Goal: Information Seeking & Learning: Learn about a topic

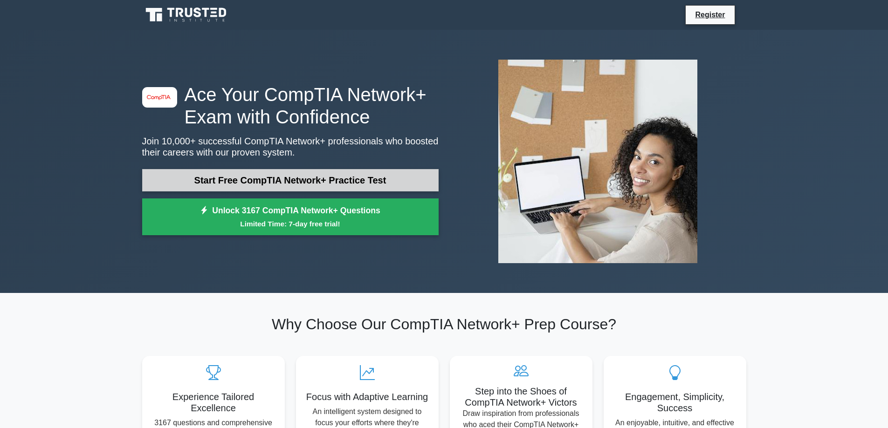
click at [281, 179] on link "Start Free CompTIA Network+ Practice Test" at bounding box center [290, 180] width 296 height 22
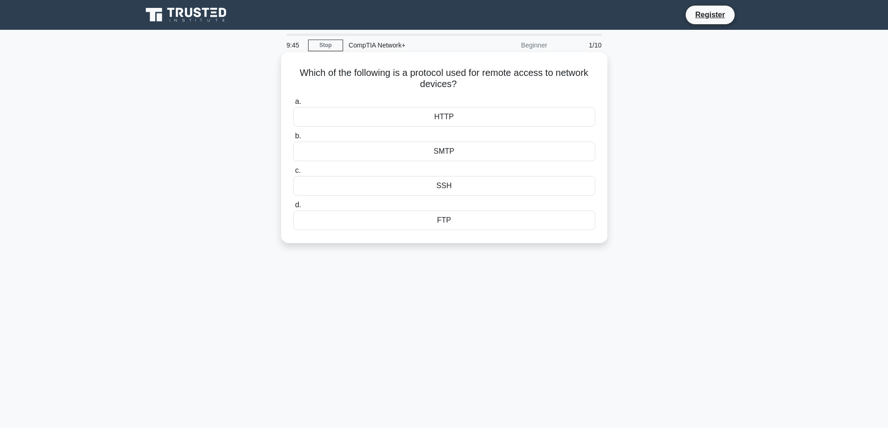
drag, startPoint x: 296, startPoint y: 74, endPoint x: 503, endPoint y: 88, distance: 207.3
click at [503, 88] on h5 "Which of the following is a protocol used for remote access to network devices?…" at bounding box center [444, 78] width 304 height 23
copy h5 "Which of the following is a protocol used for remote access to network devices?"
click at [440, 186] on div "SSH" at bounding box center [444, 186] width 302 height 20
click at [293, 174] on input "c. SSH" at bounding box center [293, 171] width 0 height 6
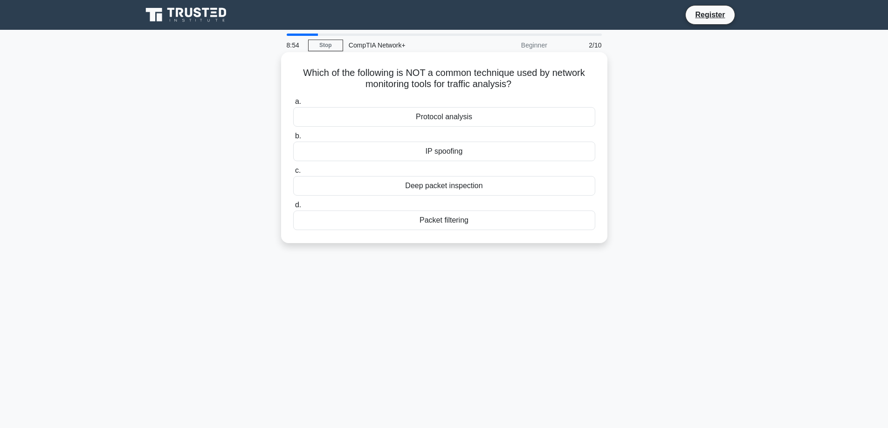
drag, startPoint x: 299, startPoint y: 72, endPoint x: 507, endPoint y: 233, distance: 263.0
click at [507, 233] on div "Which of the following is NOT a common technique used by network monitoring too…" at bounding box center [444, 148] width 319 height 184
copy div "Which of the following is NOT a common technique used by network monitoring too…"
click at [600, 216] on div "d. Packet filtering" at bounding box center [443, 214] width 313 height 31
click at [458, 154] on div "IP spoofing" at bounding box center [444, 152] width 302 height 20
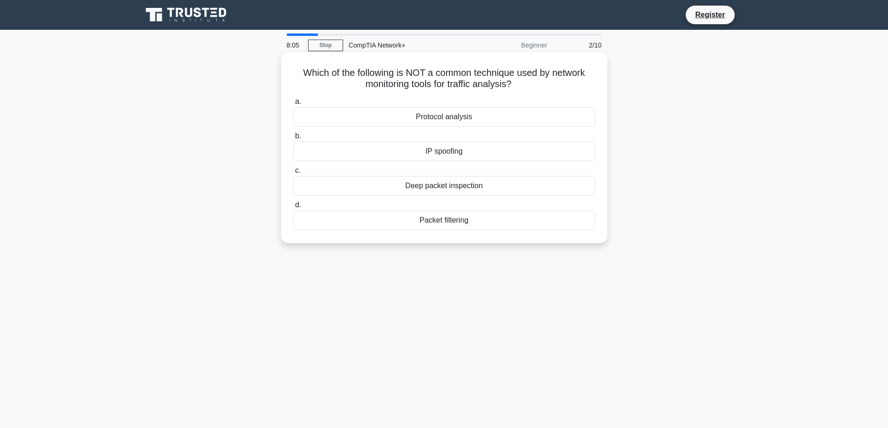
click at [293, 139] on input "b. IP spoofing" at bounding box center [293, 136] width 0 height 6
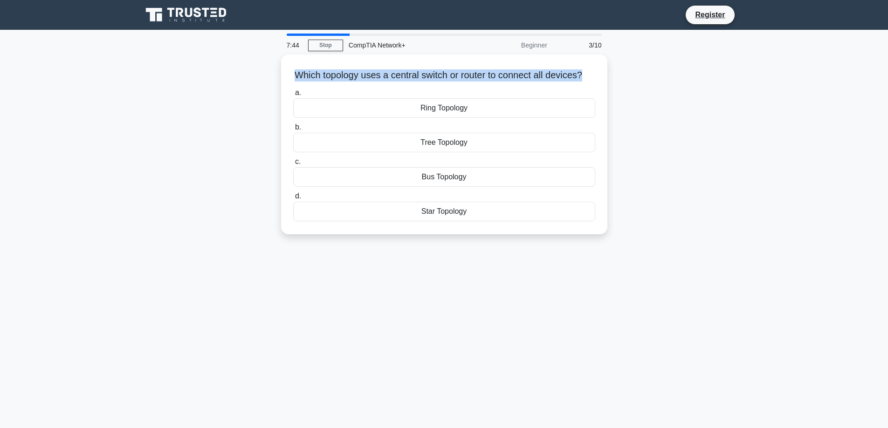
drag, startPoint x: 298, startPoint y: 73, endPoint x: 610, endPoint y: 71, distance: 312.2
click at [610, 71] on div "Which topology uses a central switch or router to connect all devices? .spinner…" at bounding box center [444, 150] width 615 height 191
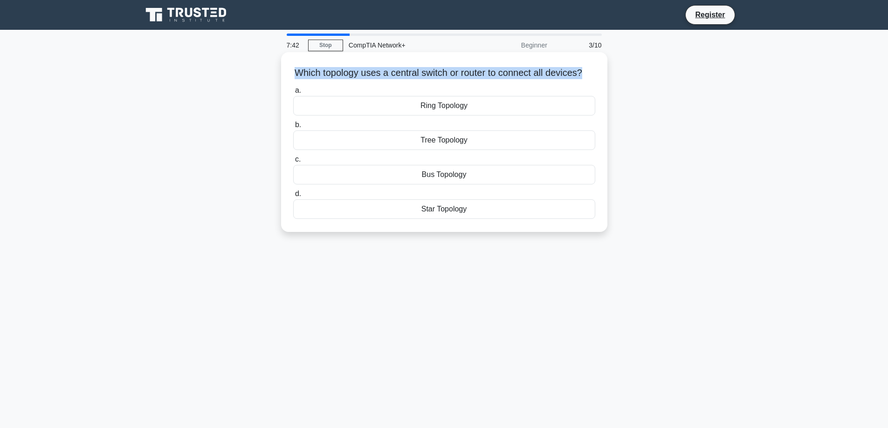
copy h5 "Which topology uses a central switch or router to connect all devices?"
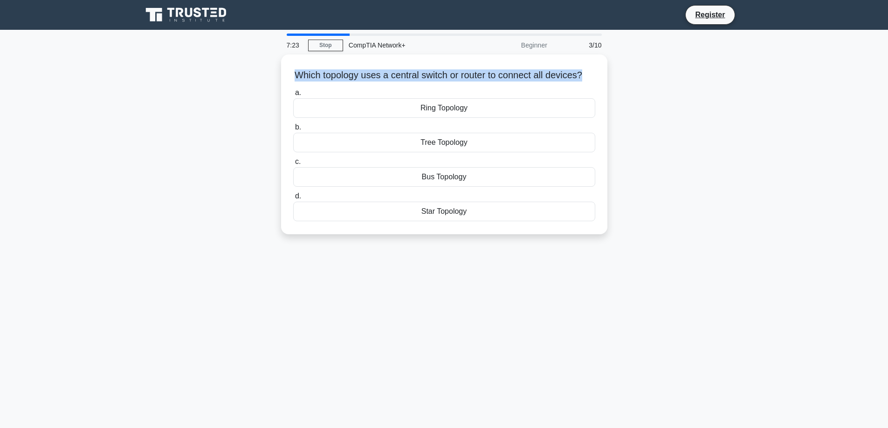
click at [640, 237] on div "Which topology uses a central switch or router to connect all devices? .spinner…" at bounding box center [444, 150] width 615 height 191
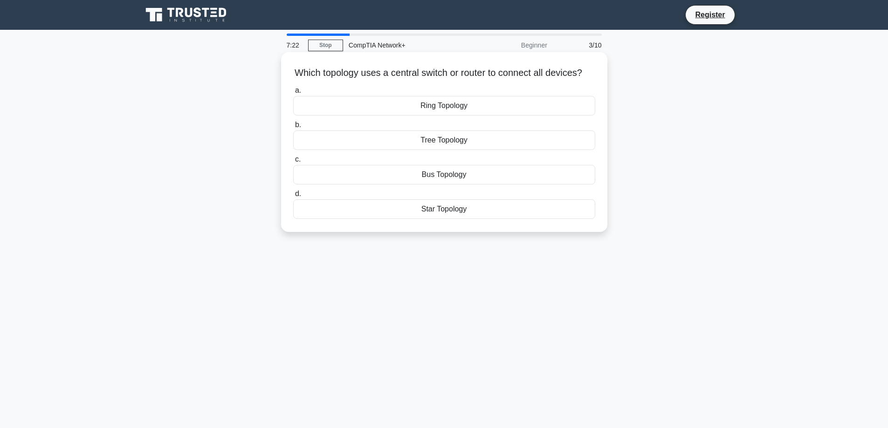
click at [466, 219] on div "Star Topology" at bounding box center [444, 209] width 302 height 20
click at [293, 197] on input "d. Star Topology" at bounding box center [293, 194] width 0 height 6
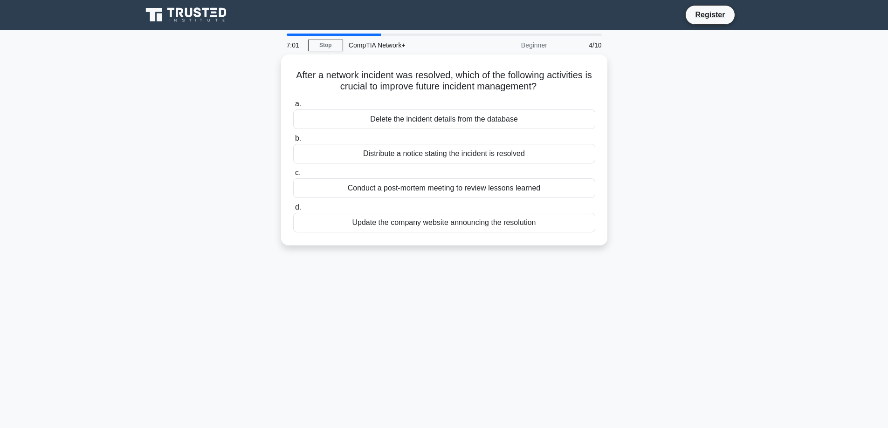
drag, startPoint x: 295, startPoint y: 73, endPoint x: 562, endPoint y: 252, distance: 320.7
click at [562, 252] on div "After a network incident was resolved, which of the following activities is cru…" at bounding box center [444, 156] width 615 height 202
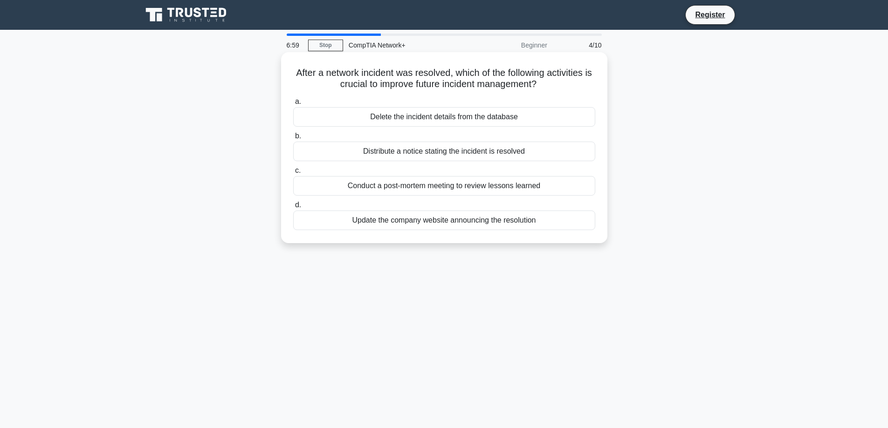
copy div "After a network incident was resolved, which of the following activities is cru…"
click at [589, 185] on div "Conduct a post-mortem meeting to review lessons learned" at bounding box center [444, 186] width 302 height 20
click at [293, 174] on input "c. Conduct a post-mortem meeting to review lessons learned" at bounding box center [293, 171] width 0 height 6
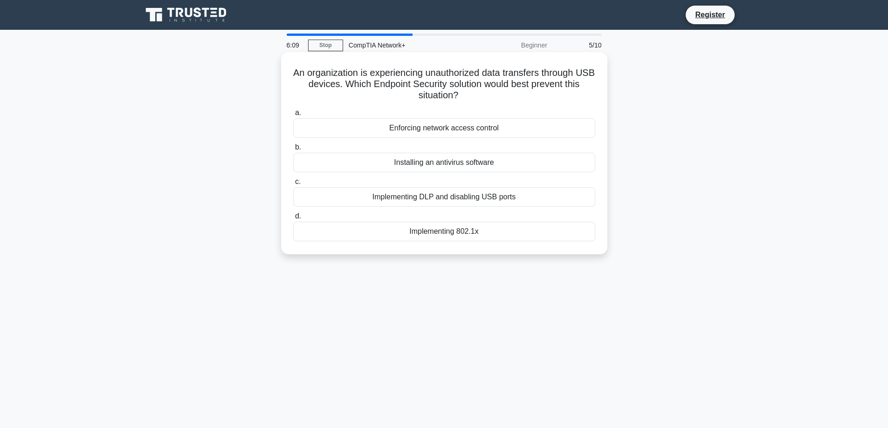
drag, startPoint x: 299, startPoint y: 72, endPoint x: 524, endPoint y: 214, distance: 265.8
click at [573, 253] on div "An organization is experiencing unauthorized data transfers through USB devices…" at bounding box center [444, 153] width 326 height 202
copy div "An organization is experiencing unauthorized data transfers through USB devices…"
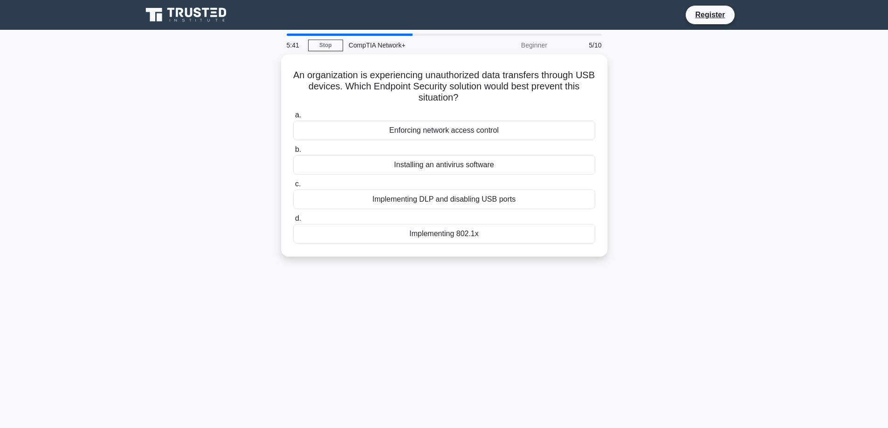
click at [767, 191] on main "5:41 Stop CompTIA Network+ Beginner 5/10 An organization is experiencing unauth…" at bounding box center [444, 266] width 888 height 473
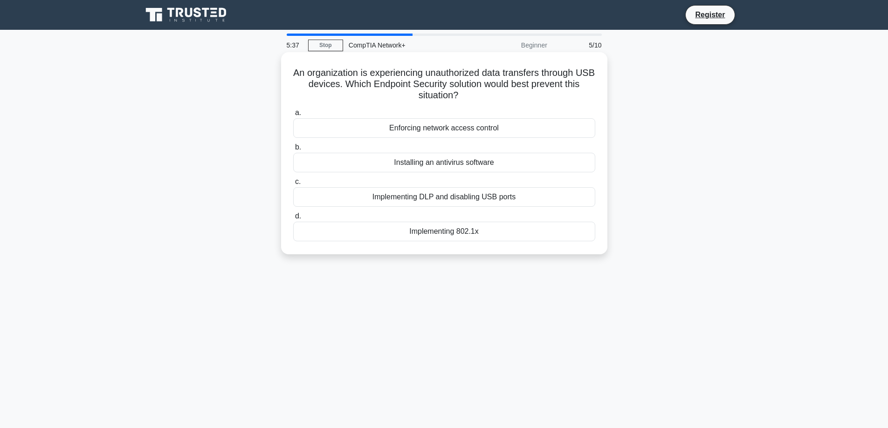
click at [501, 197] on div "Implementing DLP and disabling USB ports" at bounding box center [444, 197] width 302 height 20
click at [293, 185] on input "c. Implementing DLP and disabling USB ports" at bounding box center [293, 182] width 0 height 6
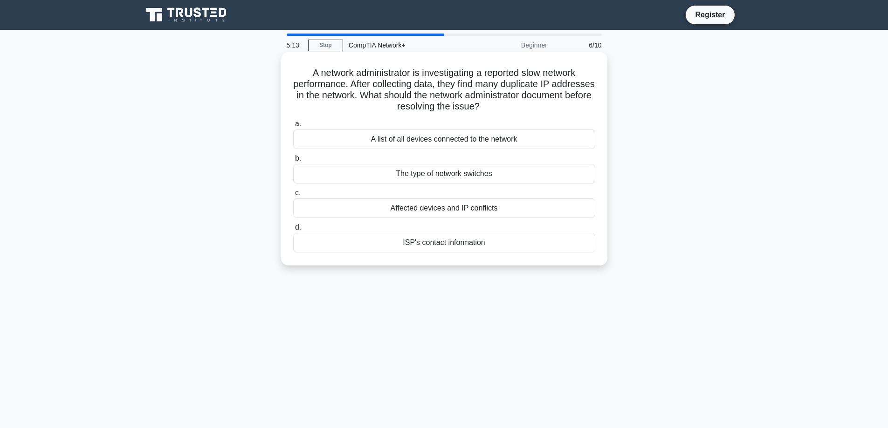
drag, startPoint x: 307, startPoint y: 72, endPoint x: 589, endPoint y: 259, distance: 338.3
click at [589, 259] on div "A network administrator is investigating a reported slow network performance. A…" at bounding box center [444, 159] width 319 height 206
copy div "A network administrator is investigating a reported slow network performance. A…"
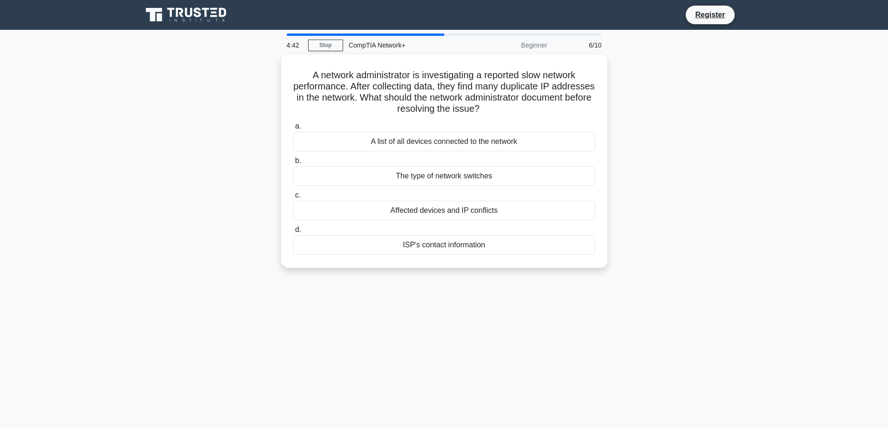
click at [745, 127] on div "A network administrator is investigating a reported slow network performance. A…" at bounding box center [444, 167] width 615 height 225
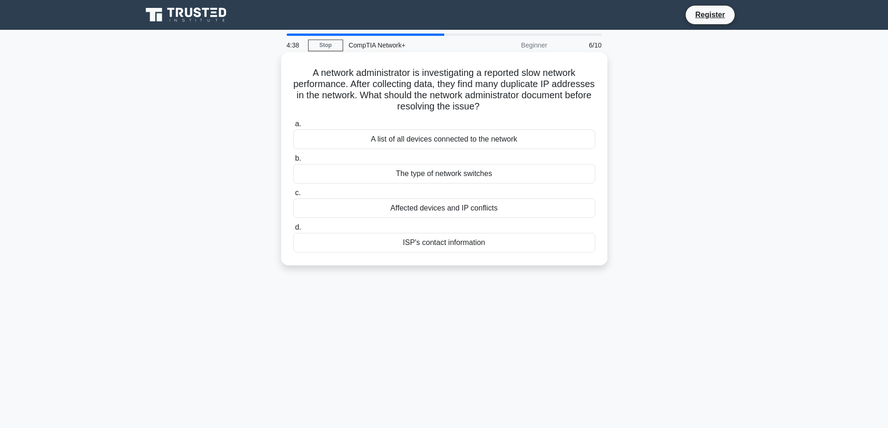
click at [473, 211] on div "Affected devices and IP conflicts" at bounding box center [444, 208] width 302 height 20
click at [293, 196] on input "c. Affected devices and IP conflicts" at bounding box center [293, 193] width 0 height 6
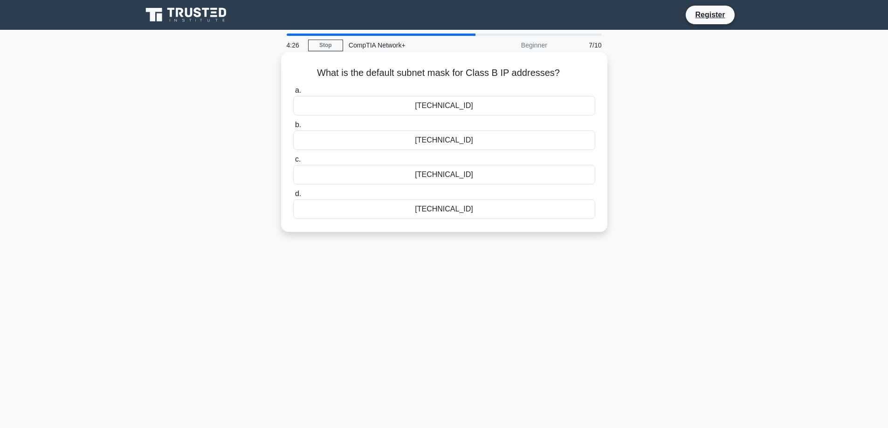
drag, startPoint x: 318, startPoint y: 72, endPoint x: 478, endPoint y: 174, distance: 190.4
click at [525, 225] on div "What is the default subnet mask for Class B IP addresses? .spinner_0XTQ{transfo…" at bounding box center [444, 142] width 319 height 172
copy div "What is the default subnet mask for Class B IP addresses? .spinner_0XTQ{transfo…"
click at [720, 175] on div "What is the default subnet mask for Class B IP addresses? .spinner_0XTQ{transfo…" at bounding box center [444, 150] width 615 height 191
click at [444, 107] on div "255.255.0.0" at bounding box center [444, 106] width 302 height 20
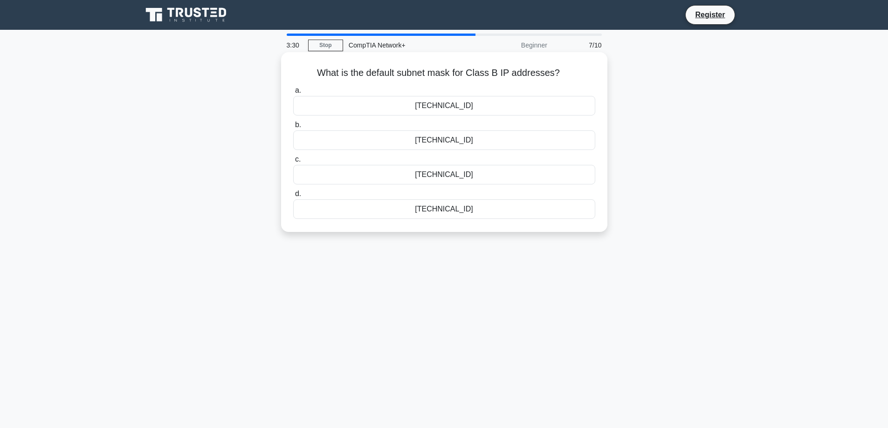
click at [293, 94] on input "a. 255.255.0.0" at bounding box center [293, 91] width 0 height 6
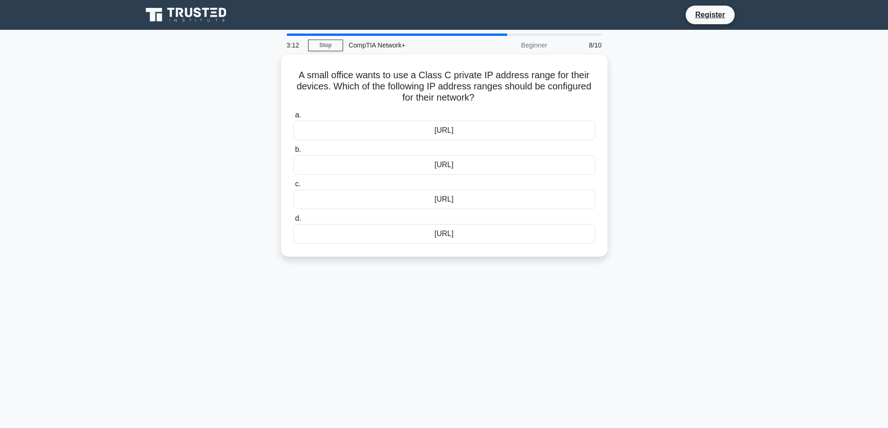
drag, startPoint x: 298, startPoint y: 72, endPoint x: 628, endPoint y: 282, distance: 391.1
click at [628, 282] on div "3:12 Stop CompTIA Network+ Beginner 8/10 A small office wants to use a Class C …" at bounding box center [444, 267] width 615 height 466
copy div "A small office wants to use a Class C private IP address range for their device…"
click at [695, 177] on div "A small office wants to use a Class C private IP address range for their device…" at bounding box center [444, 161] width 615 height 213
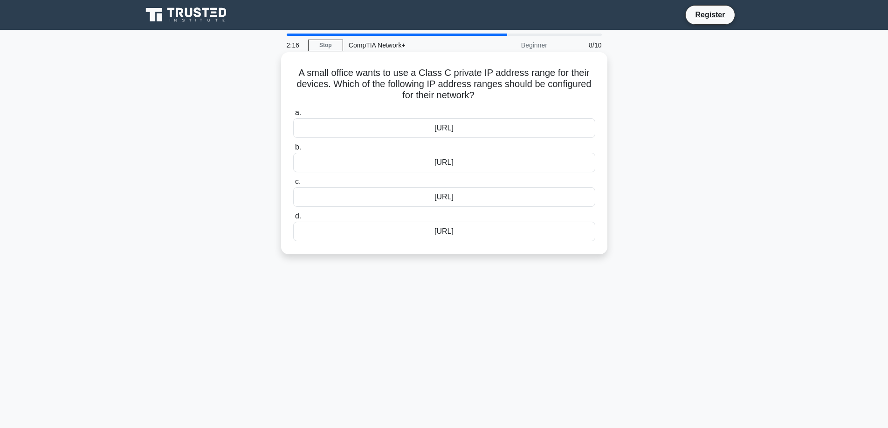
click at [452, 164] on div "192.168.0.0/16" at bounding box center [444, 163] width 302 height 20
click at [293, 150] on input "b. 192.168.0.0/16" at bounding box center [293, 147] width 0 height 6
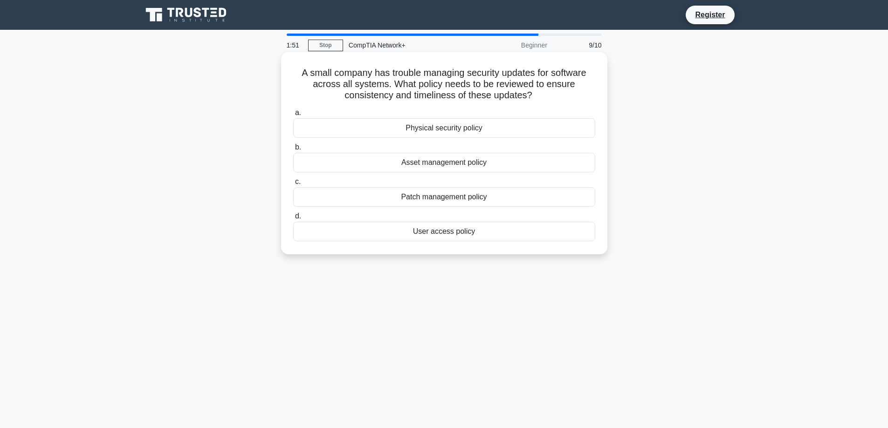
drag, startPoint x: 296, startPoint y: 73, endPoint x: 522, endPoint y: 226, distance: 272.8
click at [542, 254] on div "A small company has trouble managing security updates for software across all s…" at bounding box center [444, 153] width 326 height 202
copy div "A small company has trouble managing security updates for software across all s…"
click at [695, 165] on div "A small company has trouble managing security updates for software across all s…" at bounding box center [444, 161] width 615 height 213
click at [435, 196] on div "Patch management policy" at bounding box center [444, 197] width 302 height 20
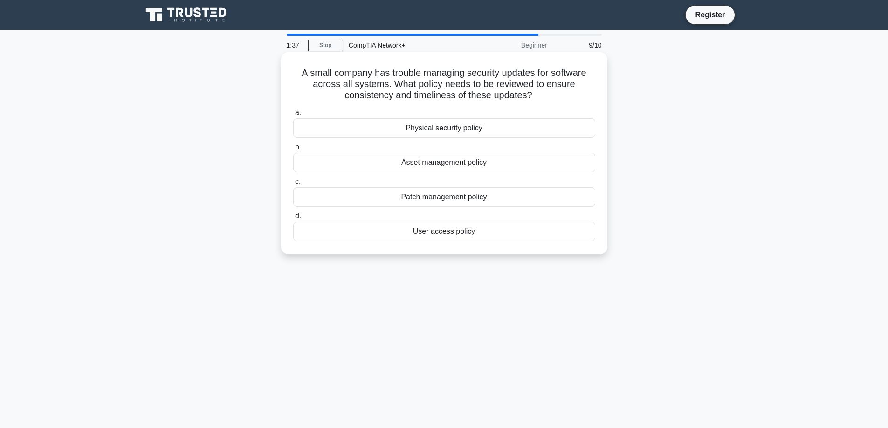
click at [293, 185] on input "c. Patch management policy" at bounding box center [293, 182] width 0 height 6
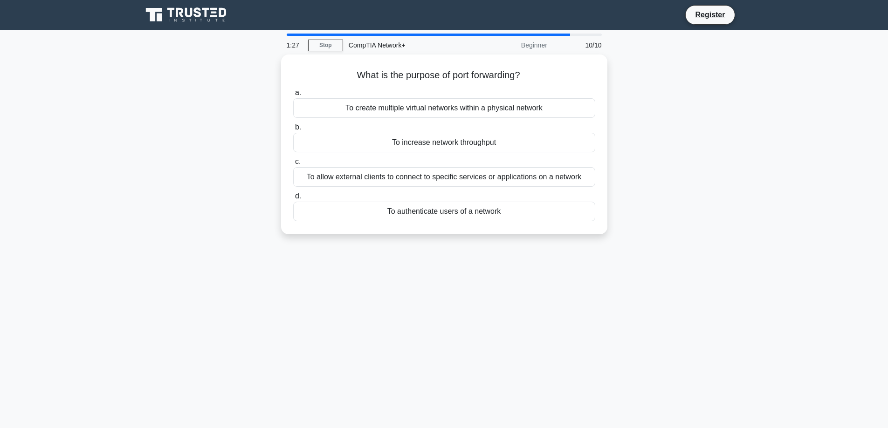
drag, startPoint x: 351, startPoint y: 71, endPoint x: 545, endPoint y: 237, distance: 254.7
click at [545, 237] on div "What is the purpose of port forwarding? .spinner_0XTQ{transform-origin:center;a…" at bounding box center [444, 150] width 615 height 191
click at [782, 194] on main "0:52 Stop CompTIA Network+ Beginner 10/10 What is the purpose of port forwardin…" at bounding box center [444, 266] width 888 height 473
click at [448, 172] on div "To allow external clients to connect to specific services or applications on a …" at bounding box center [444, 175] width 302 height 20
click at [293, 163] on input "c. To allow external clients to connect to specific services or applications on…" at bounding box center [293, 160] width 0 height 6
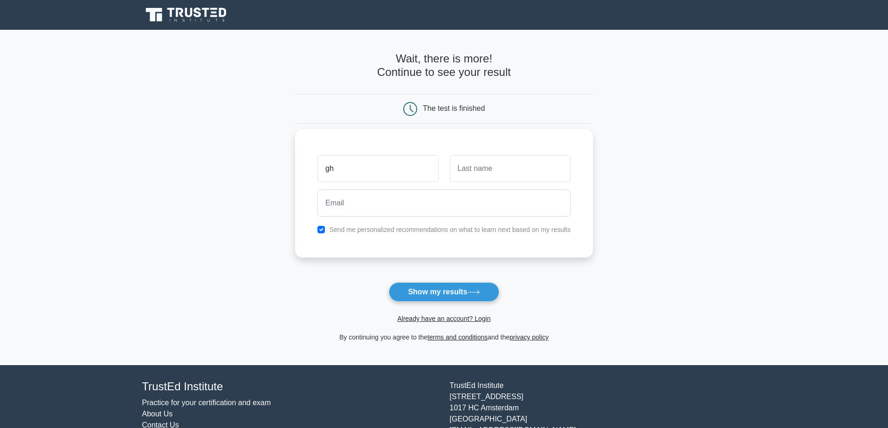
type input "gh"
click at [484, 171] on input "text" at bounding box center [510, 168] width 121 height 27
type input "Shah"
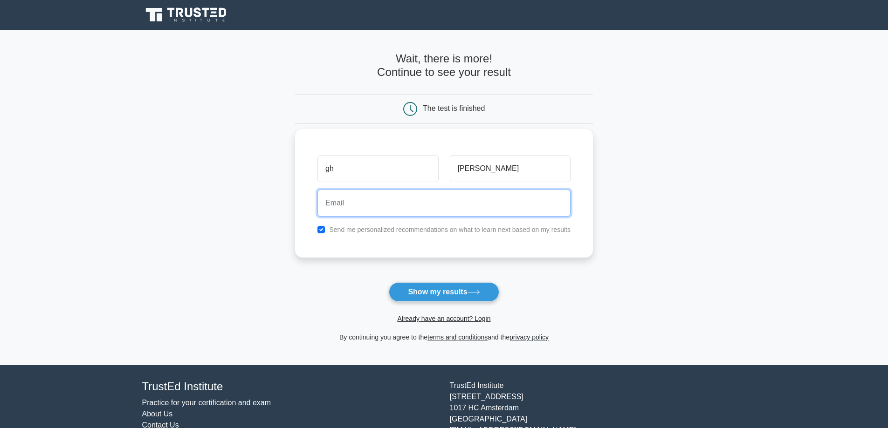
click at [434, 210] on input "email" at bounding box center [443, 203] width 253 height 27
type input "theghousali@gmail.com"
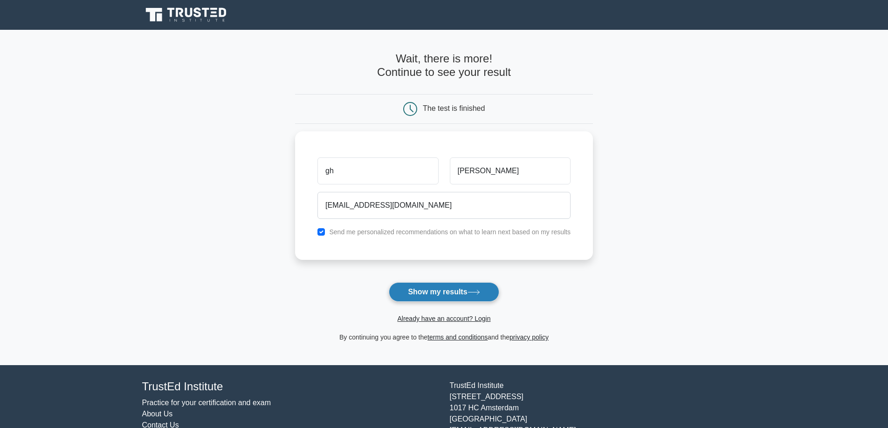
click at [442, 291] on button "Show my results" at bounding box center [444, 292] width 110 height 20
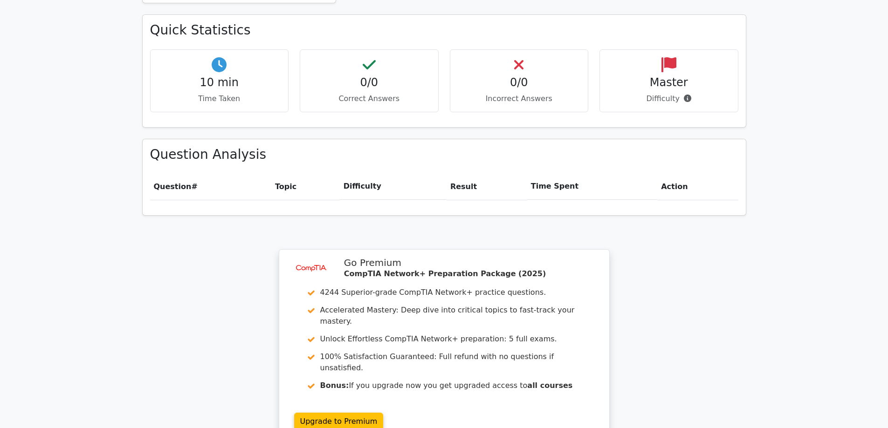
scroll to position [559, 0]
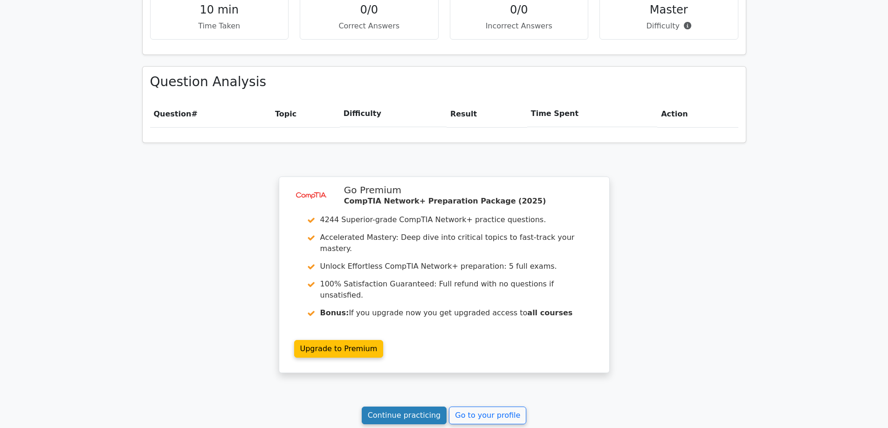
click at [399, 407] on link "Continue practicing" at bounding box center [404, 416] width 85 height 18
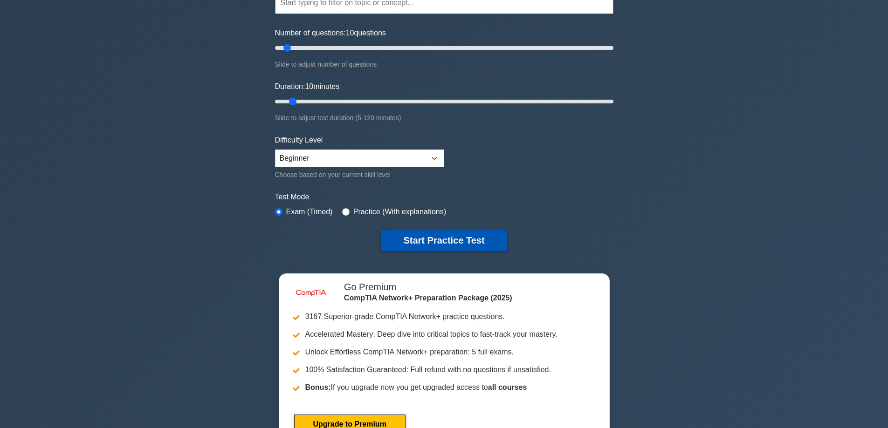
scroll to position [140, 0]
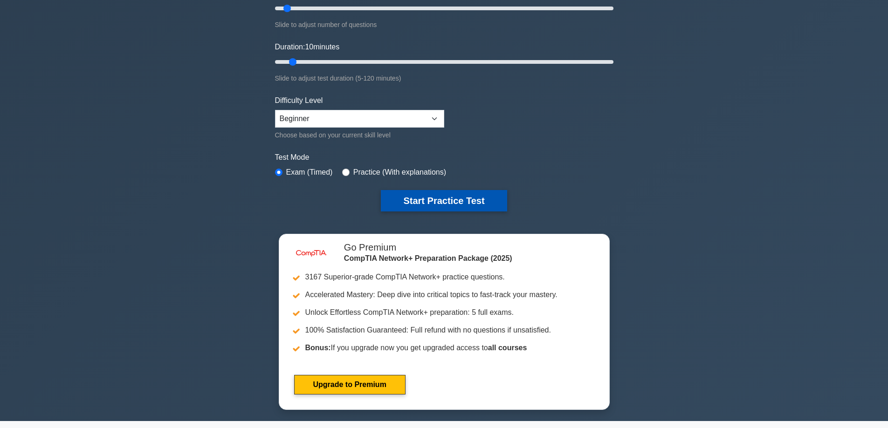
click at [418, 198] on button "Start Practice Test" at bounding box center [444, 200] width 126 height 21
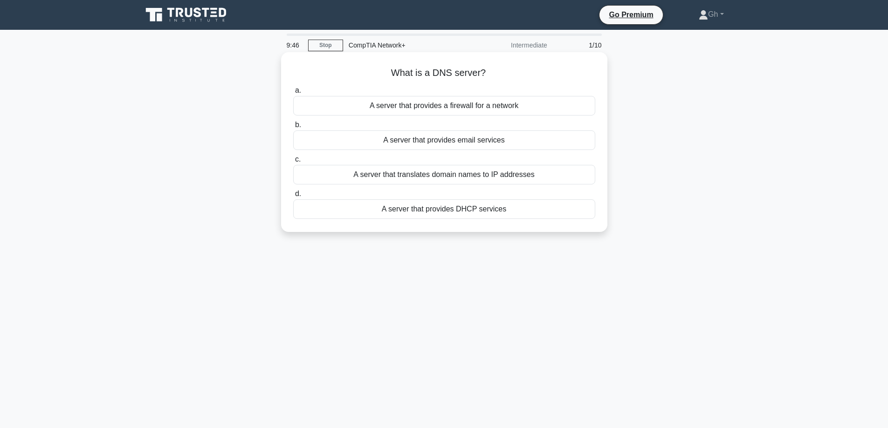
click at [433, 177] on div "A server that translates domain names to IP addresses" at bounding box center [444, 175] width 302 height 20
click at [293, 163] on input "c. A server that translates domain names to IP addresses" at bounding box center [293, 160] width 0 height 6
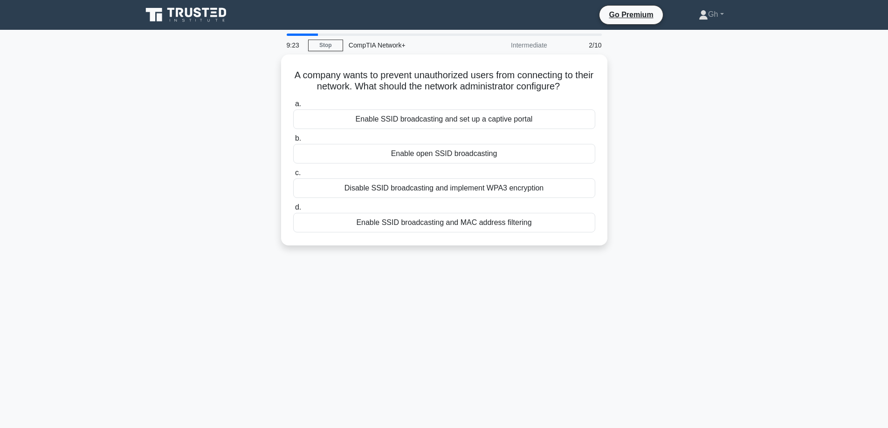
drag, startPoint x: 300, startPoint y: 70, endPoint x: 560, endPoint y: 271, distance: 328.5
click at [560, 271] on div "9:23 Stop CompTIA Network+ Intermediate 2/10 A company wants to prevent unautho…" at bounding box center [444, 267] width 615 height 466
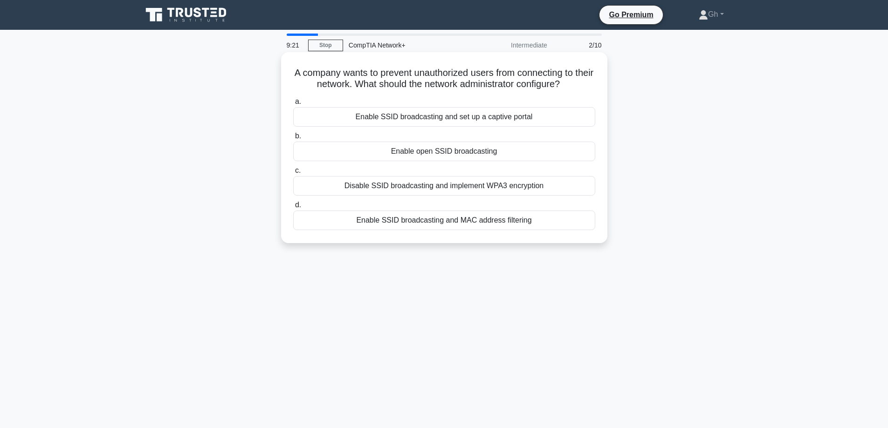
copy div "A company wants to prevent unauthorized users from connecting to their network.…"
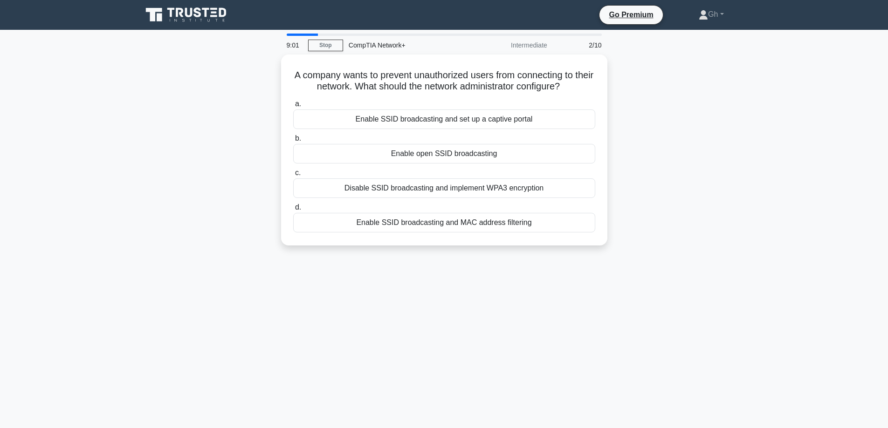
click at [707, 194] on div "A company wants to prevent unauthorized users from connecting to their network.…" at bounding box center [444, 156] width 615 height 202
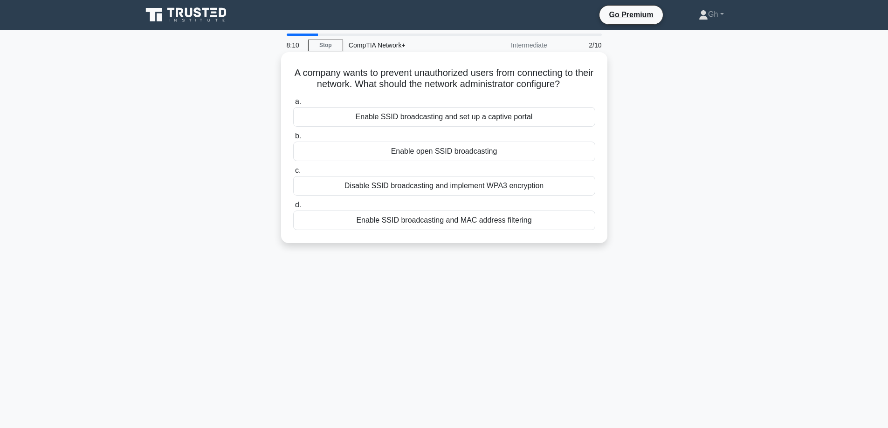
drag, startPoint x: 485, startPoint y: 187, endPoint x: 544, endPoint y: 182, distance: 58.9
click at [544, 182] on div "Disable SSID broadcasting and implement WPA3 encryption" at bounding box center [444, 186] width 302 height 20
copy div "WPA3 encryption"
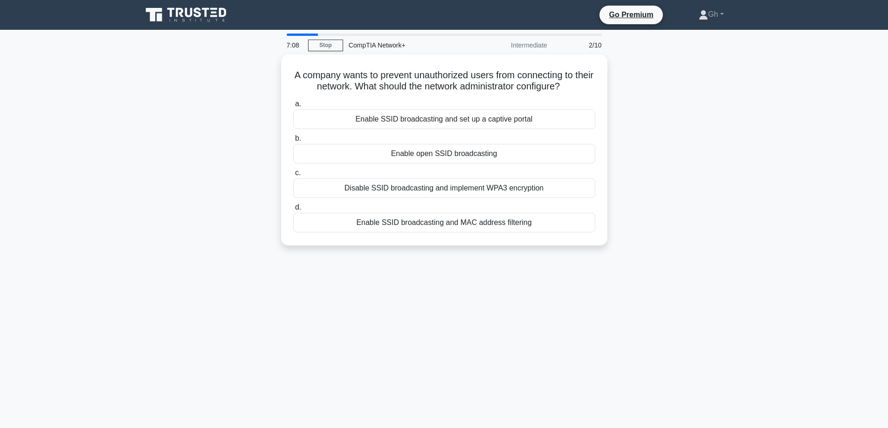
click at [626, 213] on div "A company wants to prevent unauthorized users from connecting to their network.…" at bounding box center [444, 156] width 615 height 202
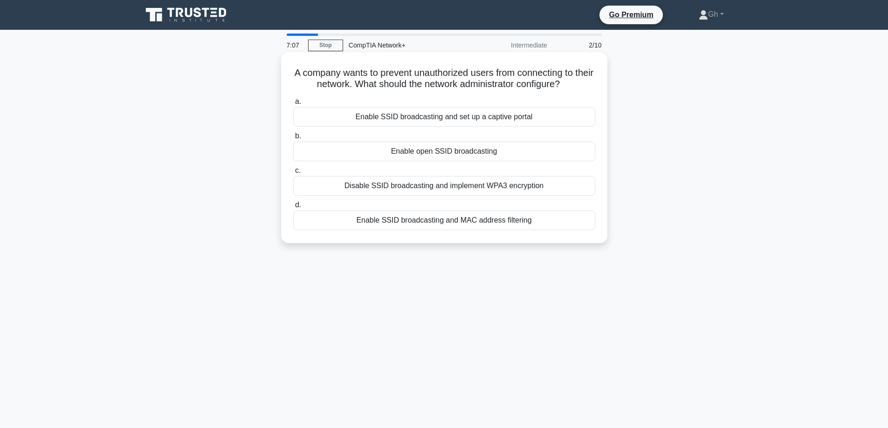
click at [479, 189] on div "Disable SSID broadcasting and implement WPA3 encryption" at bounding box center [444, 186] width 302 height 20
click at [293, 174] on input "c. Disable SSID broadcasting and implement WPA3 encryption" at bounding box center [293, 171] width 0 height 6
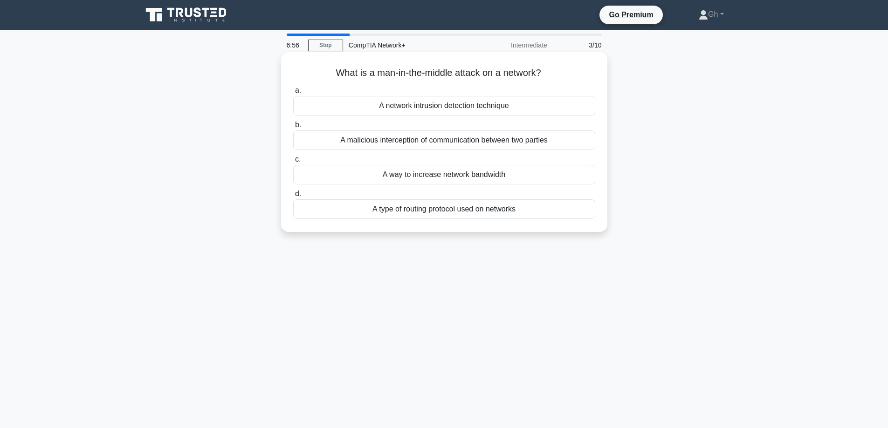
drag, startPoint x: 330, startPoint y: 73, endPoint x: 487, endPoint y: 192, distance: 197.2
click at [550, 251] on div "6:56 Stop CompTIA Network+ Intermediate 3/10 What is a man-in-the-middle attack…" at bounding box center [444, 267] width 615 height 466
copy div "What is a man-in-the-middle attack on a network? .spinner_0XTQ{transform-origin…"
click at [696, 176] on div "What is a man-in-the-middle attack on a network? .spinner_0XTQ{transform-origin…" at bounding box center [444, 150] width 615 height 191
click at [504, 140] on div "A malicious interception of communication between two parties" at bounding box center [444, 140] width 302 height 20
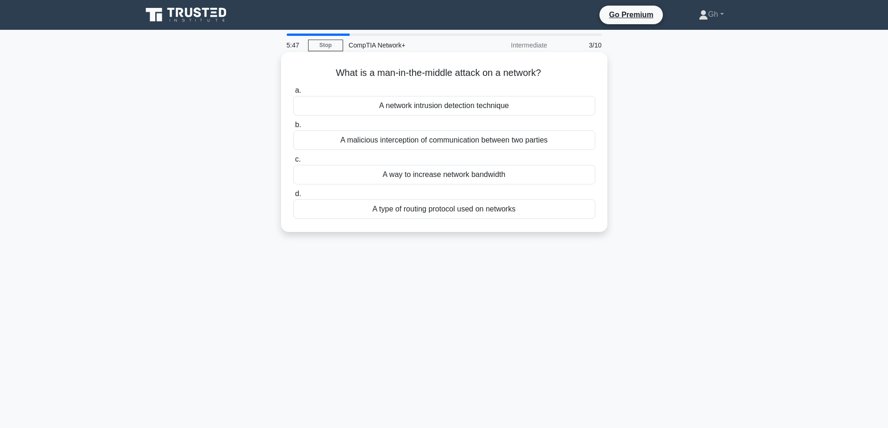
click at [293, 128] on input "b. A malicious interception of communication between two parties" at bounding box center [293, 125] width 0 height 6
drag, startPoint x: 350, startPoint y: 75, endPoint x: 586, endPoint y: 234, distance: 284.2
click at [586, 232] on div "What is the primary function of a router? .spinner_0XTQ{transform-origin:center…" at bounding box center [444, 142] width 326 height 180
copy div "What is the primary function of a router? .spinner_0XTQ{transform-origin:center…"
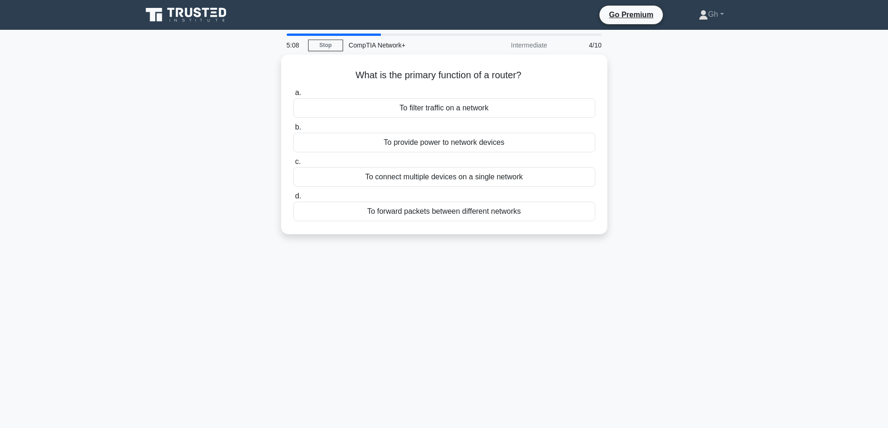
click at [670, 200] on div "What is the primary function of a router? .spinner_0XTQ{transform-origin:center…" at bounding box center [444, 150] width 615 height 191
click at [489, 211] on div "To forward packets between different networks" at bounding box center [444, 209] width 302 height 20
click at [634, 304] on div "5:02 Stop CompTIA Network+ Intermediate 4/10 What is the primary function of a …" at bounding box center [444, 267] width 615 height 466
click at [425, 212] on div "To forward packets between different networks" at bounding box center [444, 209] width 302 height 20
click at [293, 197] on input "d. To forward packets between different networks" at bounding box center [293, 194] width 0 height 6
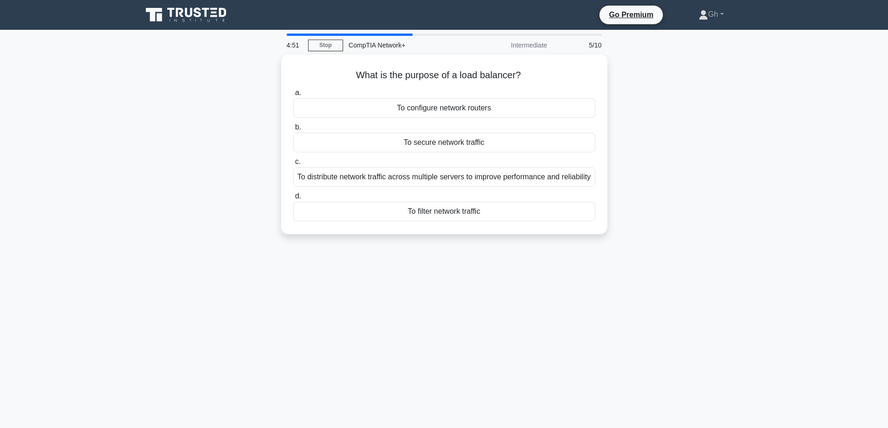
drag, startPoint x: 353, startPoint y: 72, endPoint x: 559, endPoint y: 261, distance: 279.9
click at [559, 261] on div "4:51 Stop CompTIA Network+ Intermediate 5/10 What is the purpose of a load bala…" at bounding box center [444, 267] width 615 height 466
copy div "What is the purpose of a load balancer? .spinner_0XTQ{transform-origin:center;a…"
click at [697, 208] on div "What is the purpose of a load balancer? .spinner_0XTQ{transform-origin:center;a…" at bounding box center [444, 150] width 615 height 191
click at [436, 181] on div "To distribute network traffic across multiple servers to improve performance an…" at bounding box center [444, 175] width 302 height 20
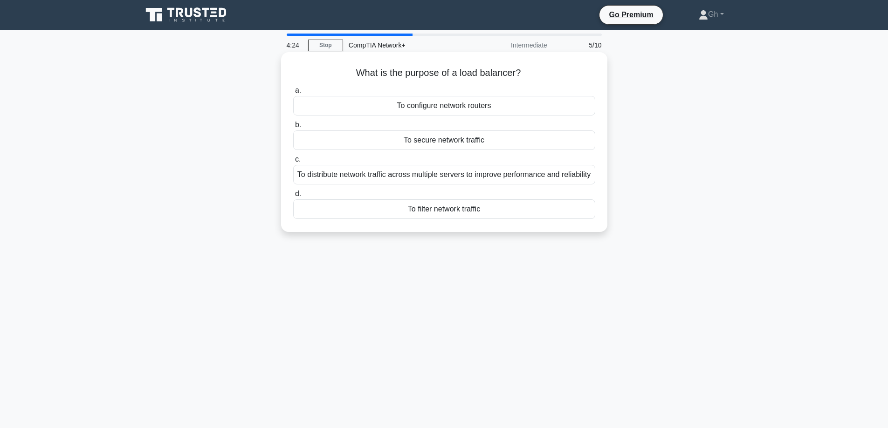
click at [293, 163] on input "c. To distribute network traffic across multiple servers to improve performance…" at bounding box center [293, 160] width 0 height 6
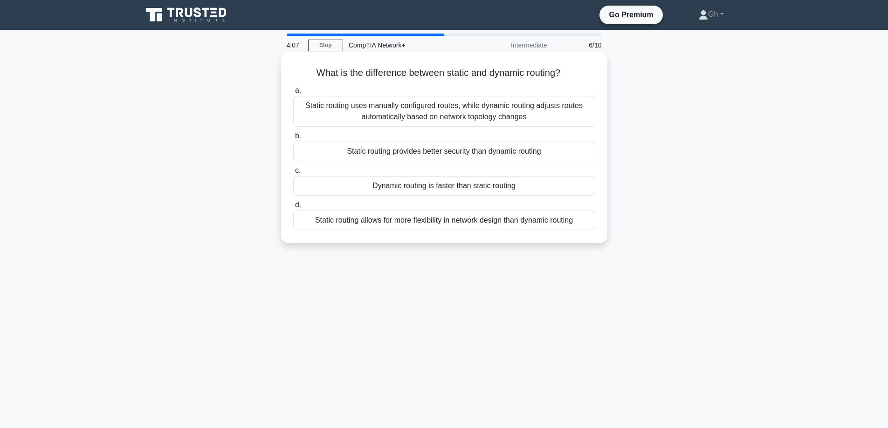
drag, startPoint x: 312, startPoint y: 72, endPoint x: 601, endPoint y: 243, distance: 335.7
click at [601, 243] on div "What is the difference between static and dynamic routing? .spinner_0XTQ{transf…" at bounding box center [444, 147] width 326 height 191
copy div "What is the difference between static and dynamic routing? .spinner_0XTQ{transf…"
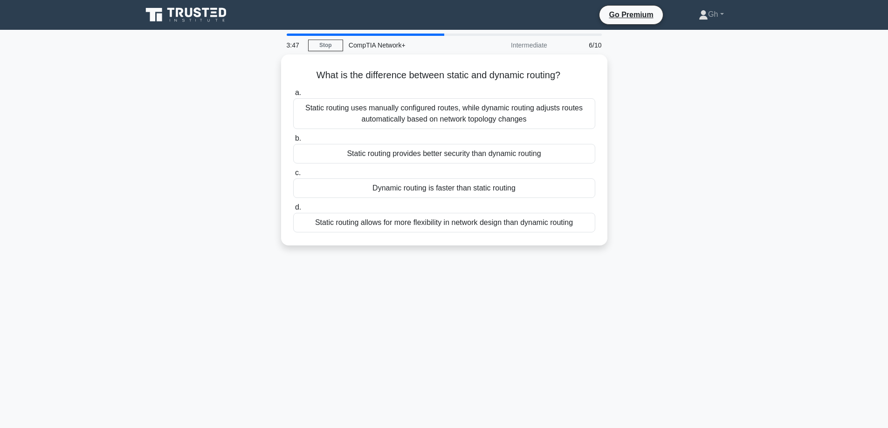
click at [737, 192] on div "What is the difference between static and dynamic routing? .spinner_0XTQ{transf…" at bounding box center [444, 156] width 615 height 202
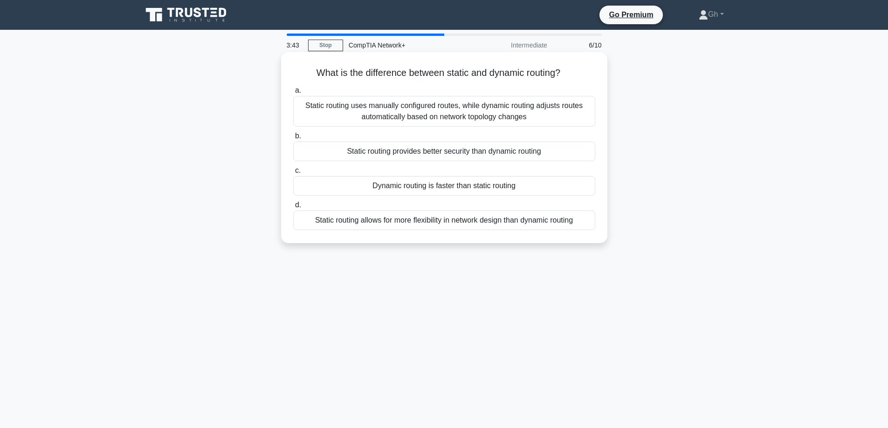
click at [461, 116] on div "Static routing uses manually configured routes, while dynamic routing adjusts r…" at bounding box center [444, 111] width 302 height 31
click at [293, 94] on input "a. Static routing uses manually configured routes, while dynamic routing adjust…" at bounding box center [293, 91] width 0 height 6
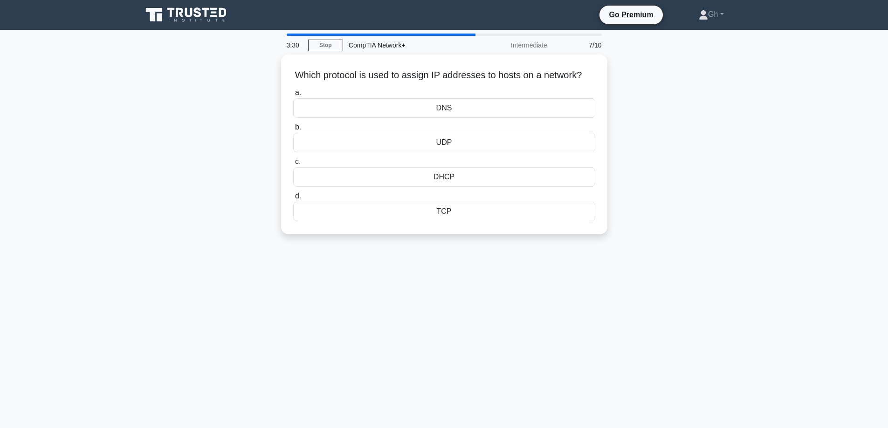
drag, startPoint x: 301, startPoint y: 72, endPoint x: 625, endPoint y: 86, distance: 325.0
click at [625, 86] on div "Which protocol is used to assign IP addresses to hosts on a network? .spinner_0…" at bounding box center [444, 150] width 615 height 191
copy h5 "Which protocol is used to assign IP addresses to hosts on a network?"
click at [800, 214] on main "3:15 Stop CompTIA Network+ Intermediate 7/10 Which protocol is used to assign I…" at bounding box center [444, 266] width 888 height 473
click at [458, 185] on div "DHCP" at bounding box center [444, 175] width 302 height 20
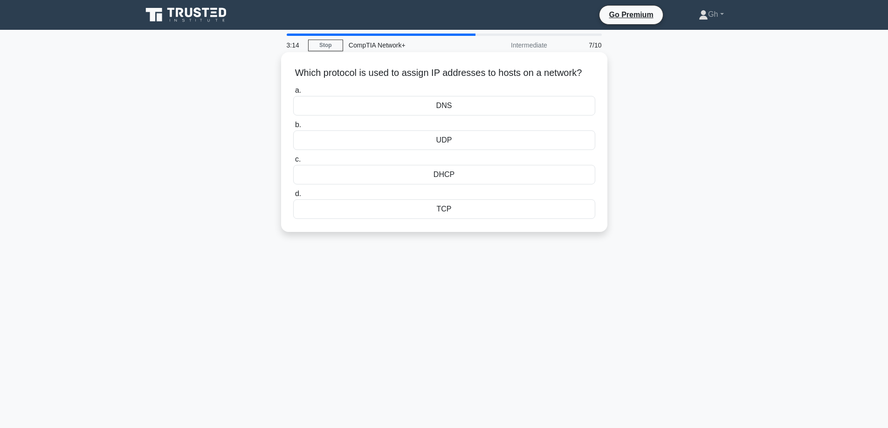
click at [293, 163] on input "c. DHCP" at bounding box center [293, 160] width 0 height 6
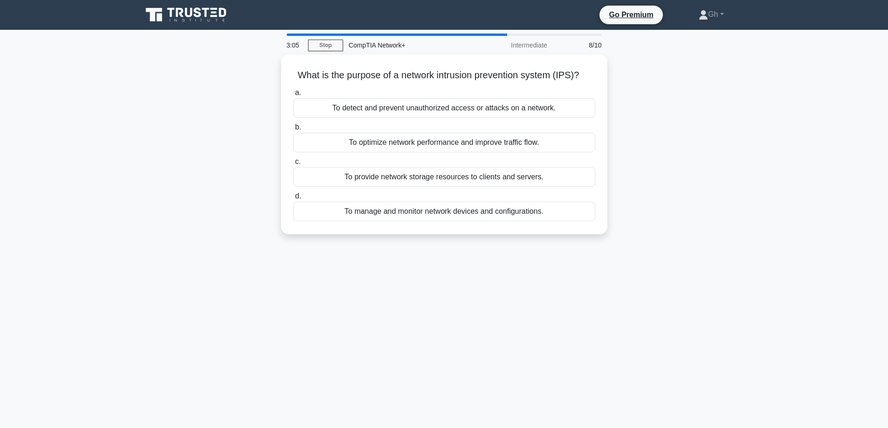
drag, startPoint x: 294, startPoint y: 75, endPoint x: 605, endPoint y: 293, distance: 380.1
click at [605, 293] on div "3:05 Stop CompTIA Network+ Intermediate 8/10 What is the purpose of a network i…" at bounding box center [444, 267] width 615 height 466
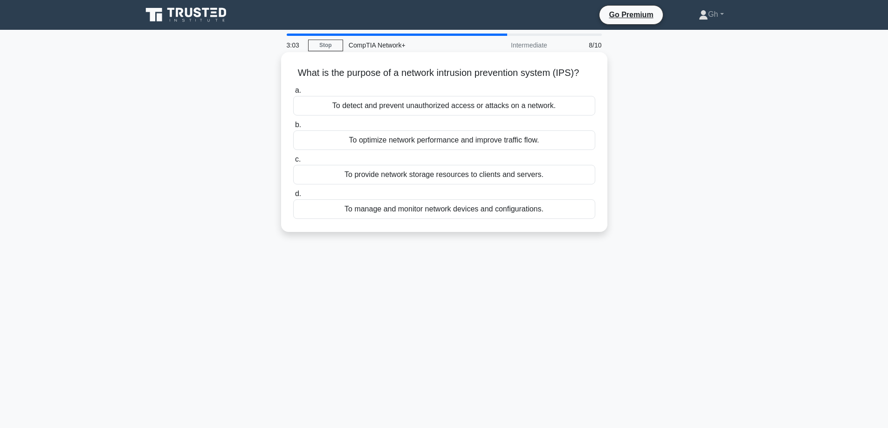
copy div "What is the purpose of a network intrusion prevention system (IPS)? .spinner_0X…"
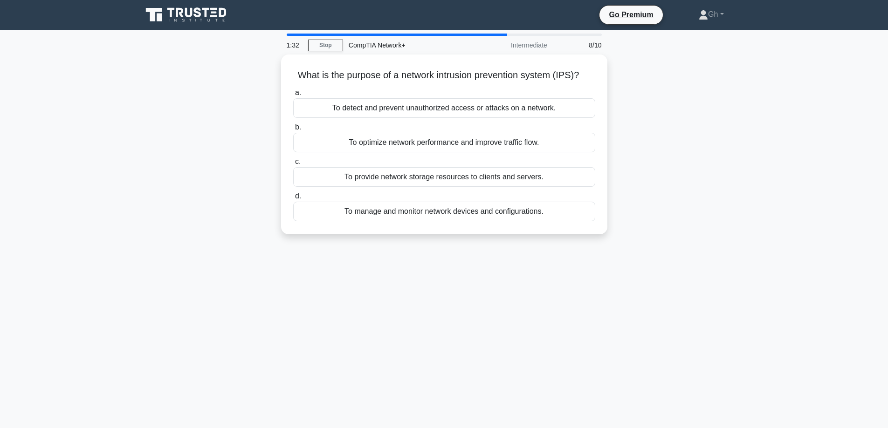
click at [721, 121] on div "What is the purpose of a network intrusion prevention system (IPS)? .spinner_0X…" at bounding box center [444, 150] width 615 height 191
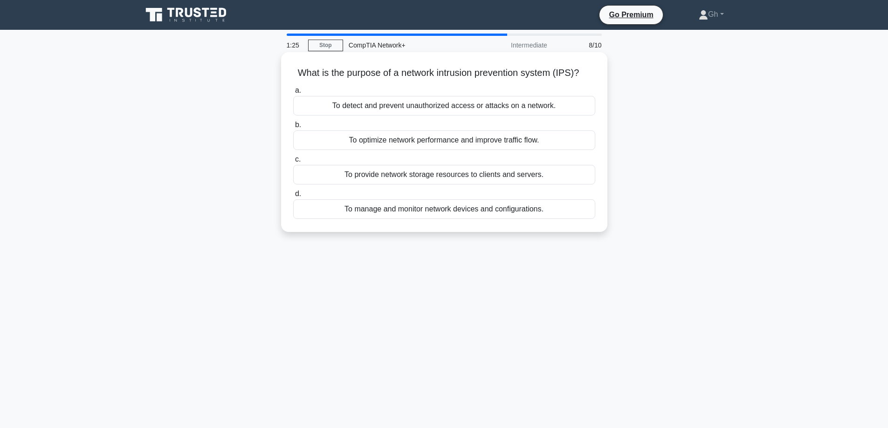
click at [434, 104] on div "To detect and prevent unauthorized access or attacks on a network." at bounding box center [444, 106] width 302 height 20
click at [293, 94] on input "a. To detect and prevent unauthorized access or attacks on a network." at bounding box center [293, 91] width 0 height 6
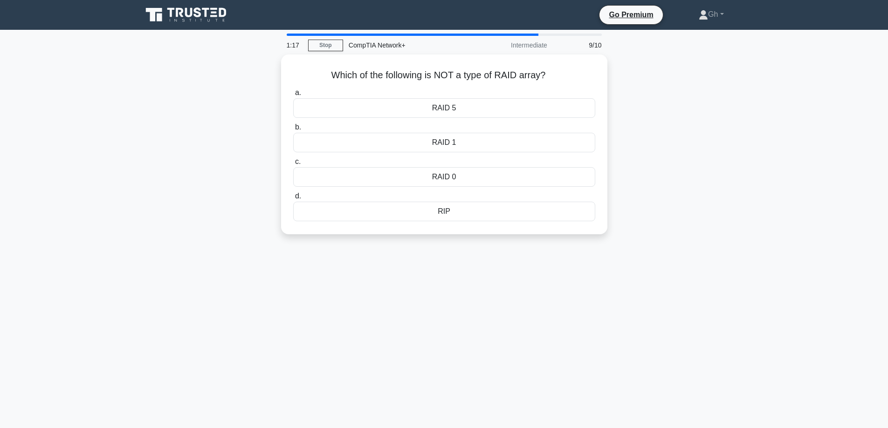
drag, startPoint x: 328, startPoint y: 71, endPoint x: 489, endPoint y: 233, distance: 228.6
click at [489, 233] on div "Which of the following is NOT a type of RAID array? .spinner_0XTQ{transform-ori…" at bounding box center [444, 150] width 615 height 191
copy div "Which of the following is NOT a type of RAID array? .spinner_0XTQ{transform-ori…"
click at [678, 150] on div "Which of the following is NOT a type of RAID array? .spinner_0XTQ{transform-ori…" at bounding box center [444, 150] width 615 height 191
click at [458, 208] on div "RIP" at bounding box center [444, 209] width 302 height 20
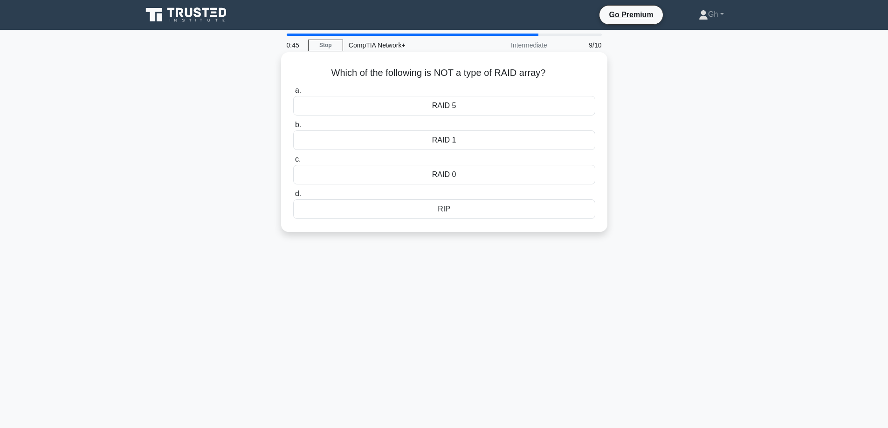
click at [293, 197] on input "d. RIP" at bounding box center [293, 194] width 0 height 6
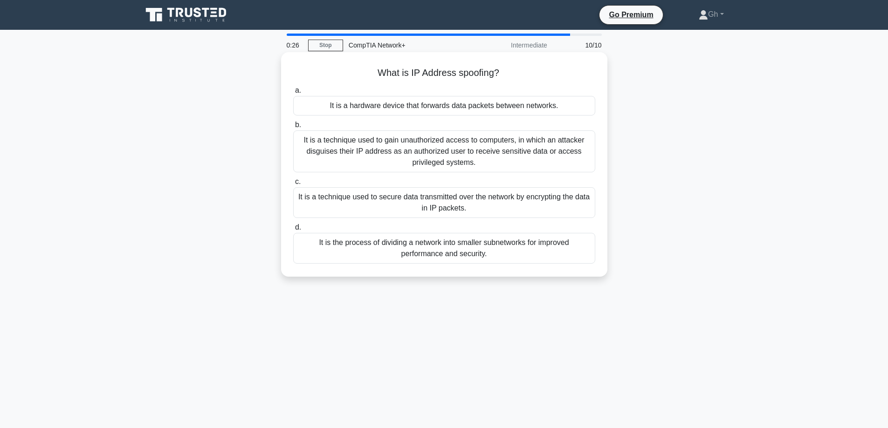
drag, startPoint x: 379, startPoint y: 71, endPoint x: 520, endPoint y: 77, distance: 141.3
click at [520, 77] on h5 "What is IP Address spoofing? .spinner_0XTQ{transform-origin:center;animation:sp…" at bounding box center [444, 73] width 304 height 12
copy h5 "What is IP Address spoofing?"
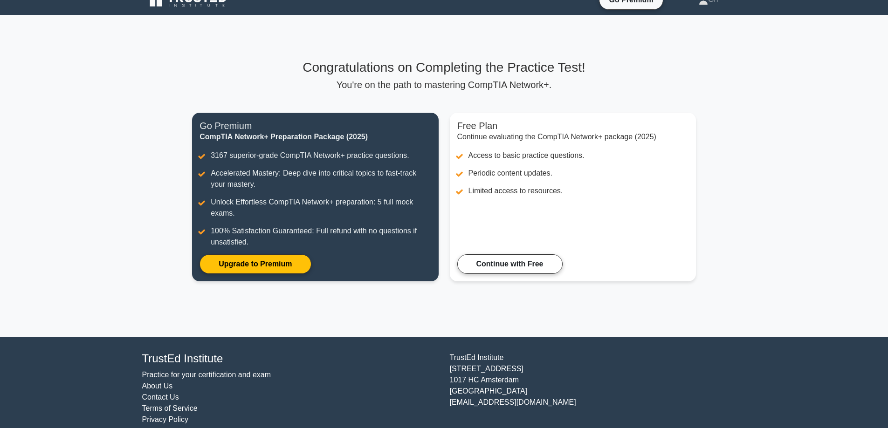
scroll to position [27, 0]
